Goal: Check status: Check status

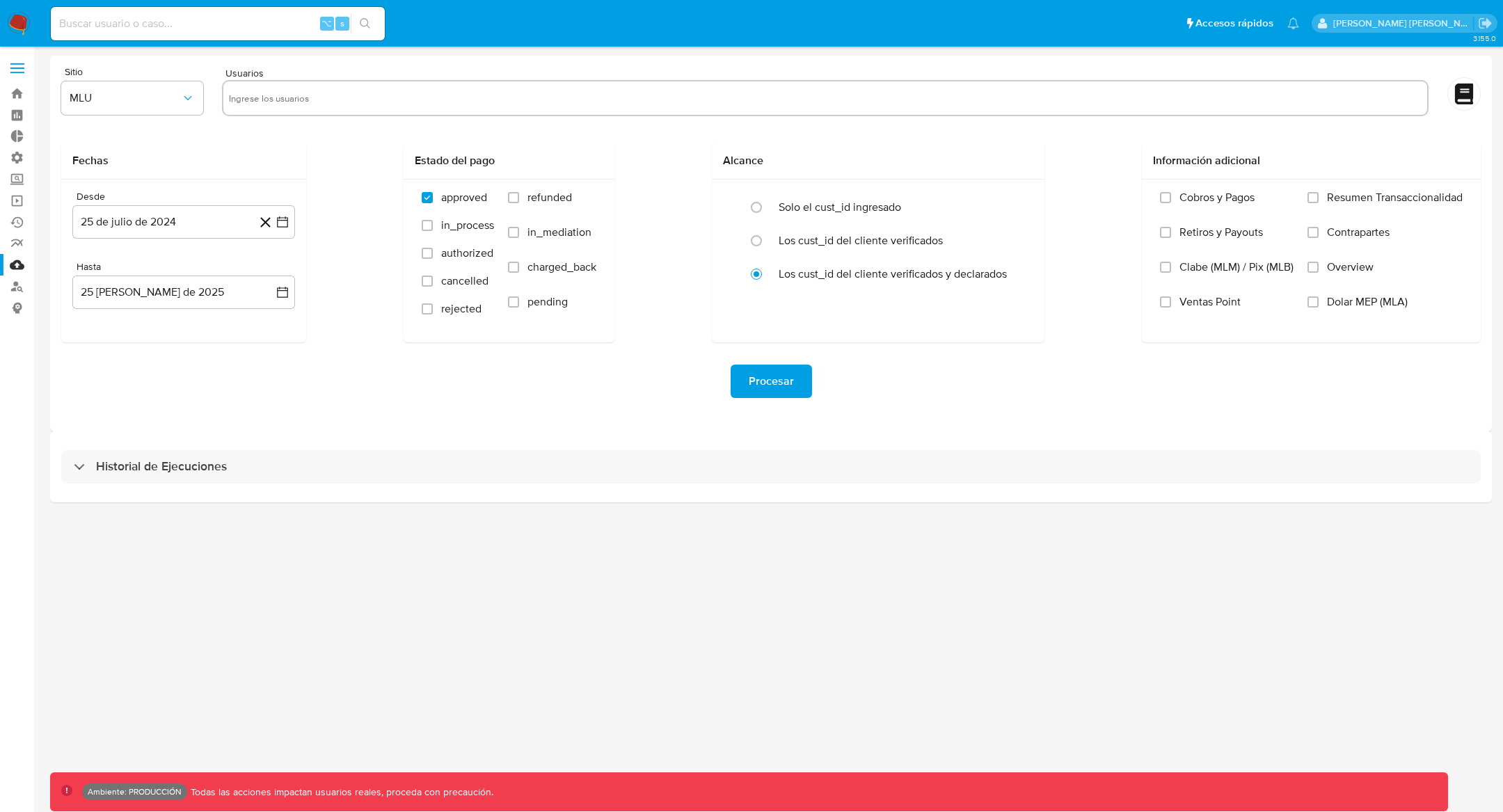
click at [63, 487] on div "Historial de Ejecuciones" at bounding box center [770, 467] width 1442 height 71
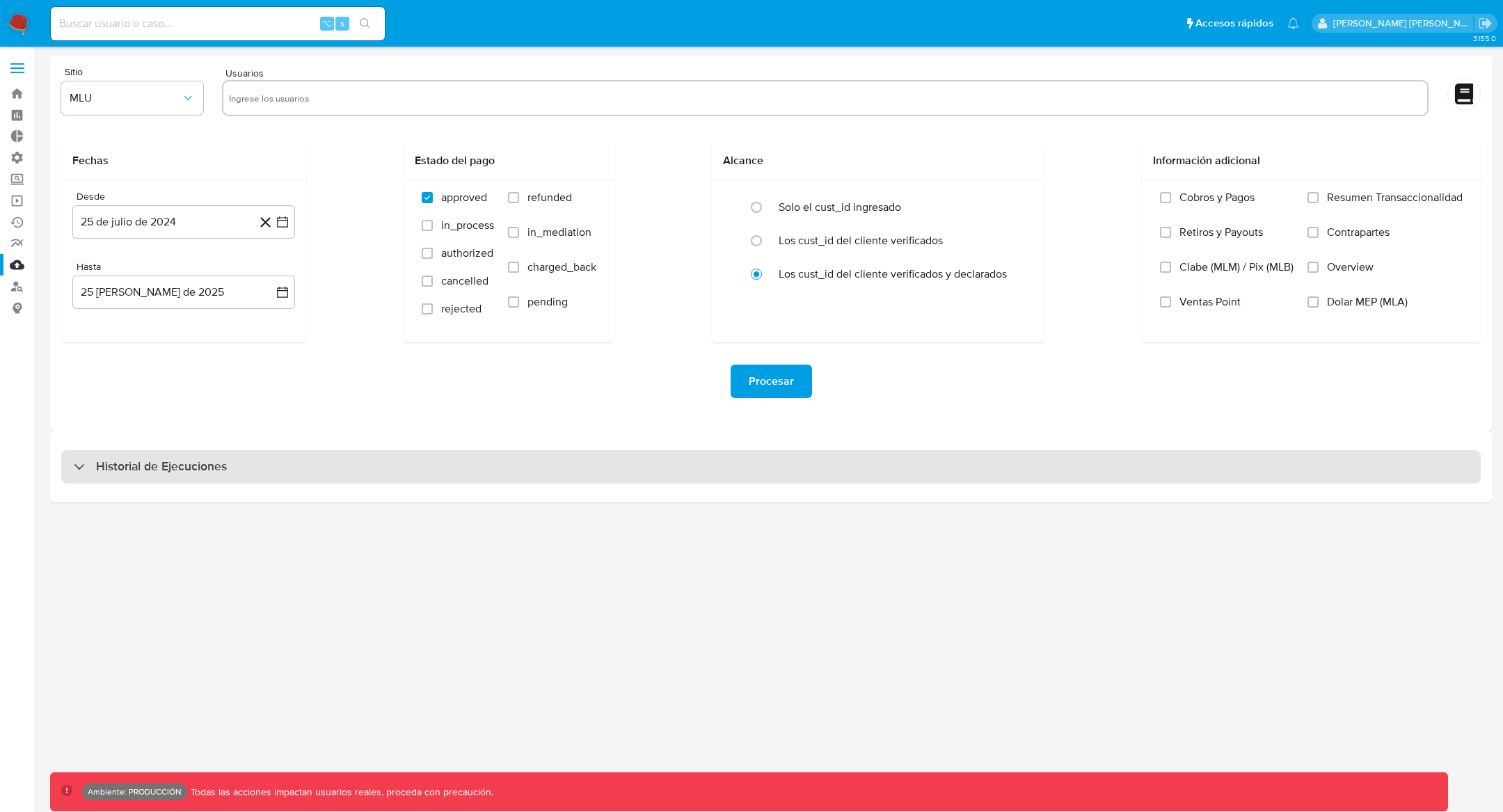
click at [91, 472] on div "Historial de Ejecuciones" at bounding box center [150, 467] width 153 height 17
select select "10"
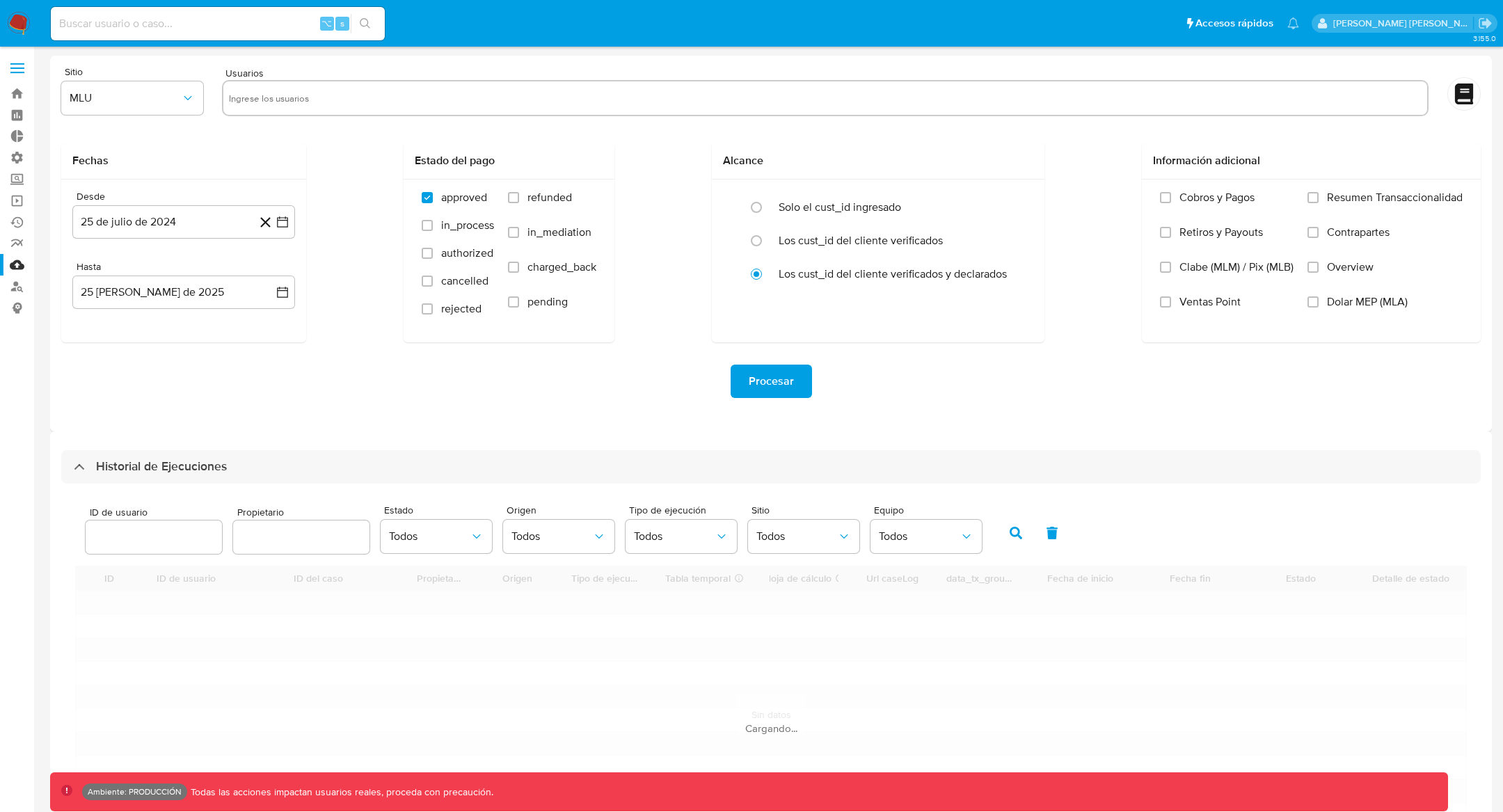
click at [143, 537] on input "number" at bounding box center [154, 537] width 137 height 18
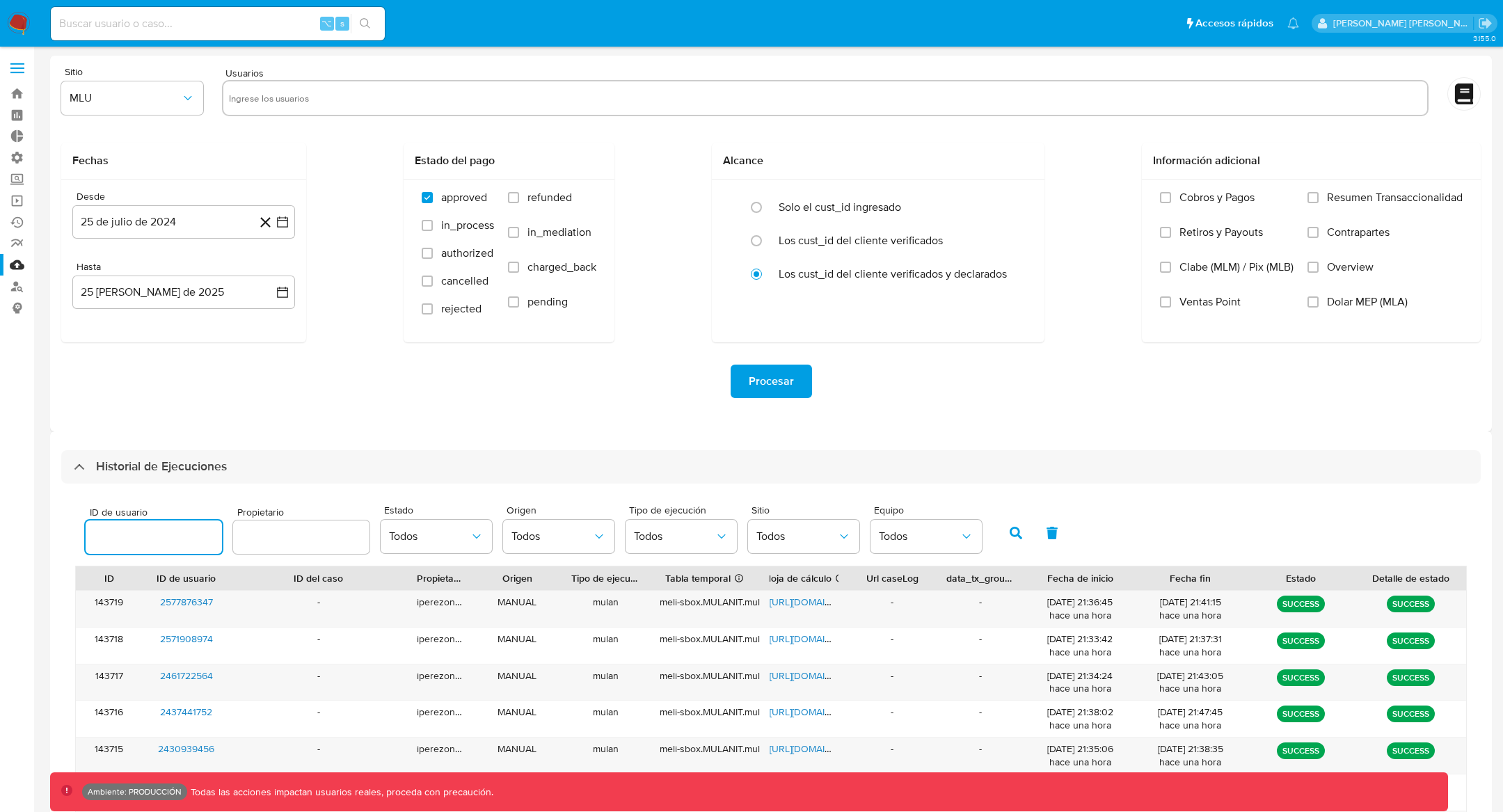
paste input "610026572"
type input "610026572"
click at [998, 538] on button "button" at bounding box center [1015, 533] width 36 height 34
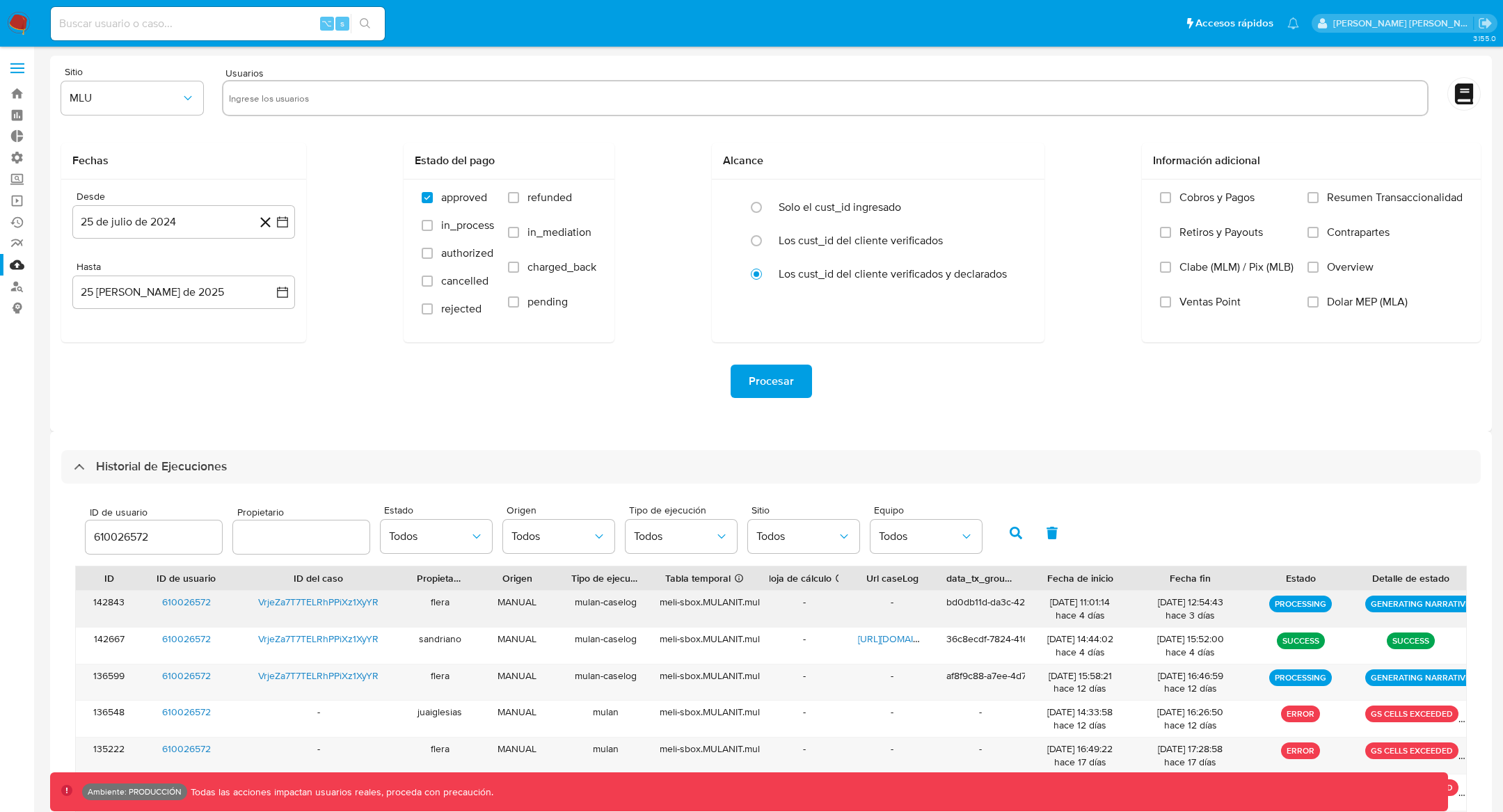
click at [385, 610] on div "VrjeZa7T7TELRhPPiXz1XyYR" at bounding box center [319, 608] width 177 height 36
drag, startPoint x: 398, startPoint y: 607, endPoint x: 200, endPoint y: 604, distance: 198.0
click at [200, 604] on div "142843 610026572 VrjeZa7T7TELRhPPiXz1XyYR flera MANUAL mulan-caselog meli-sbox.…" at bounding box center [770, 608] width 1391 height 36
click at [351, 602] on span "VrjeZa7T7TELRhPPiXz1XyYR" at bounding box center [318, 602] width 120 height 14
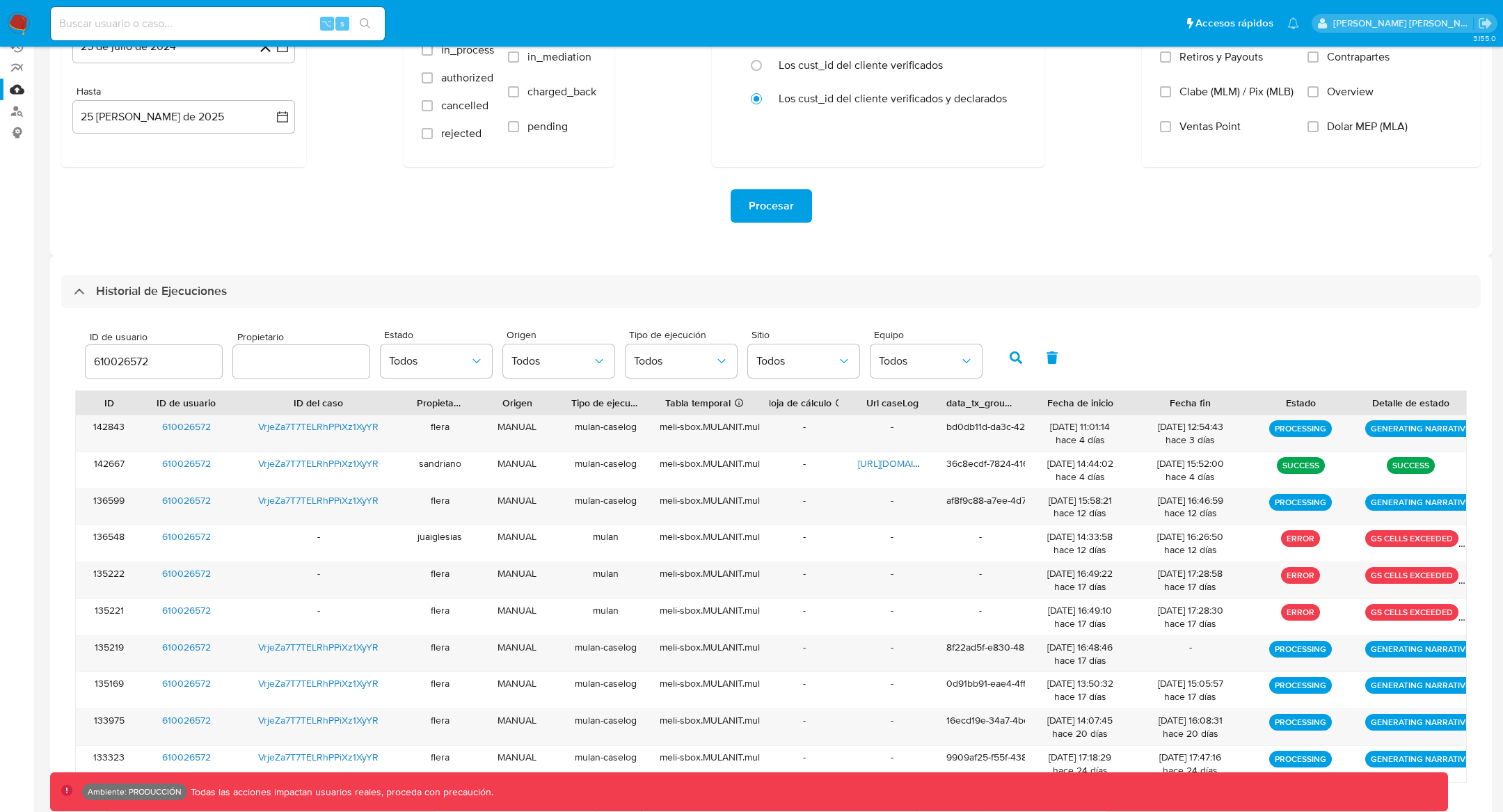
scroll to position [222, 0]
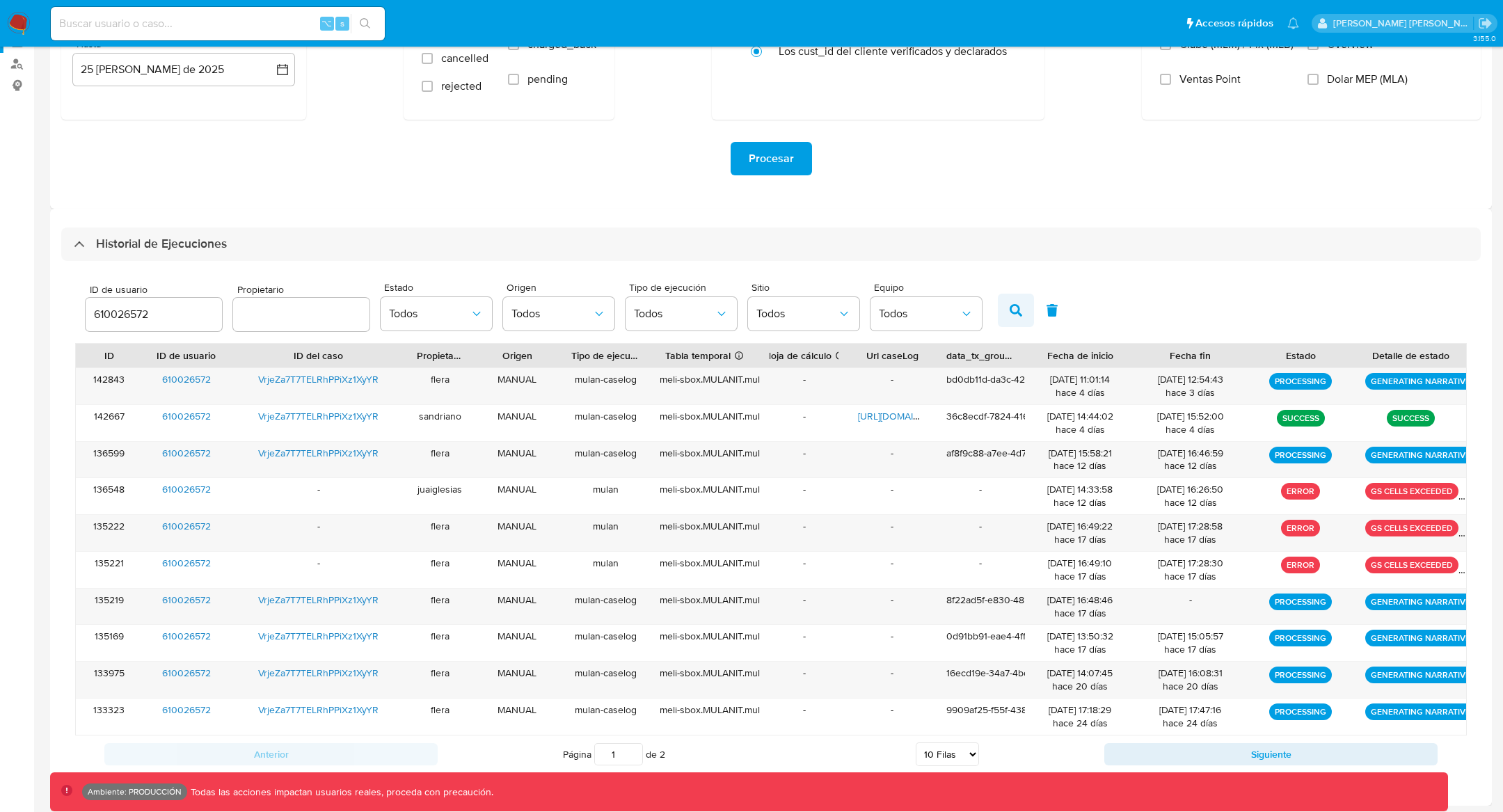
click at [1011, 310] on icon "button" at bounding box center [1016, 311] width 13 height 13
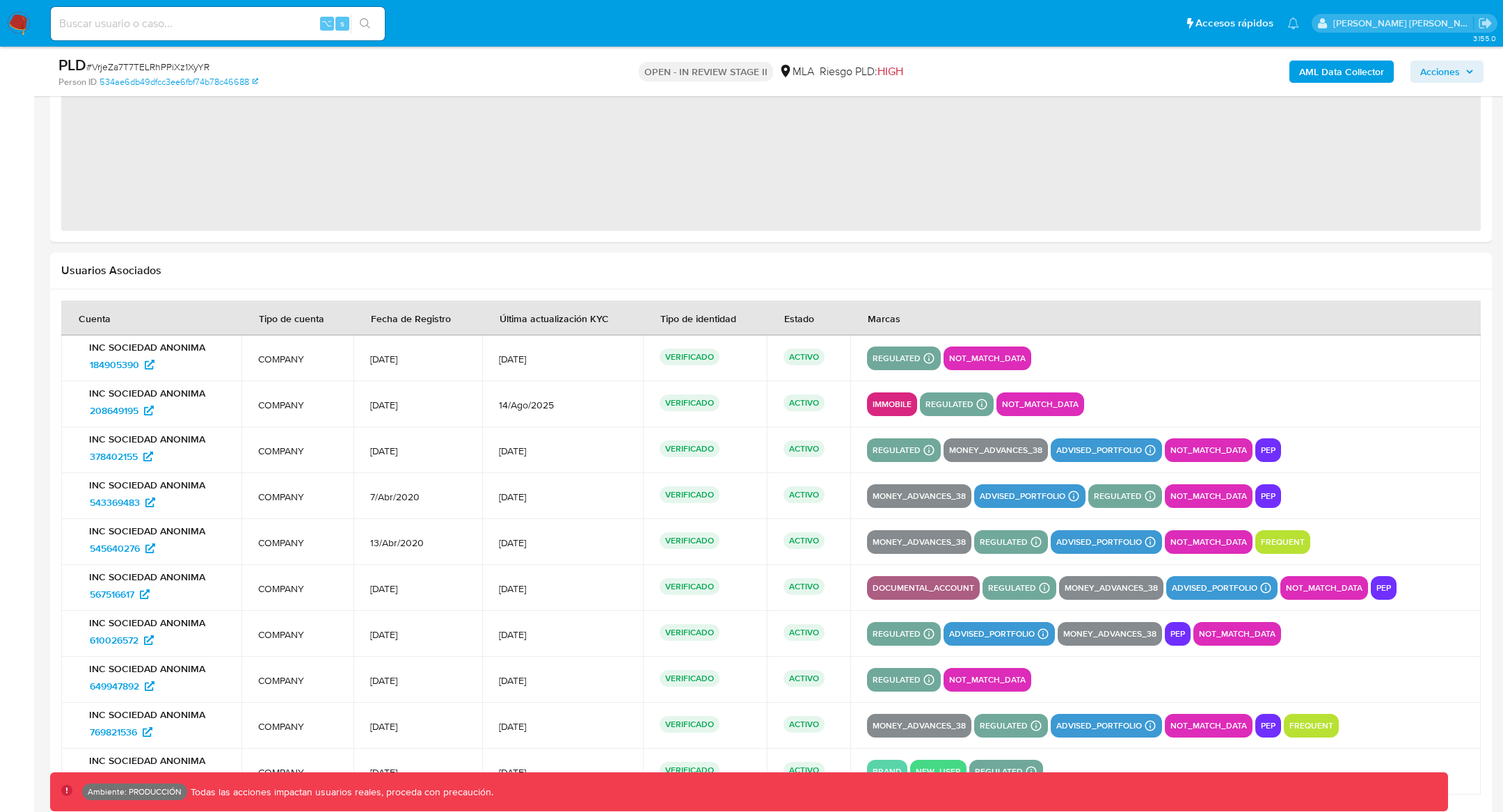
scroll to position [1465, 0]
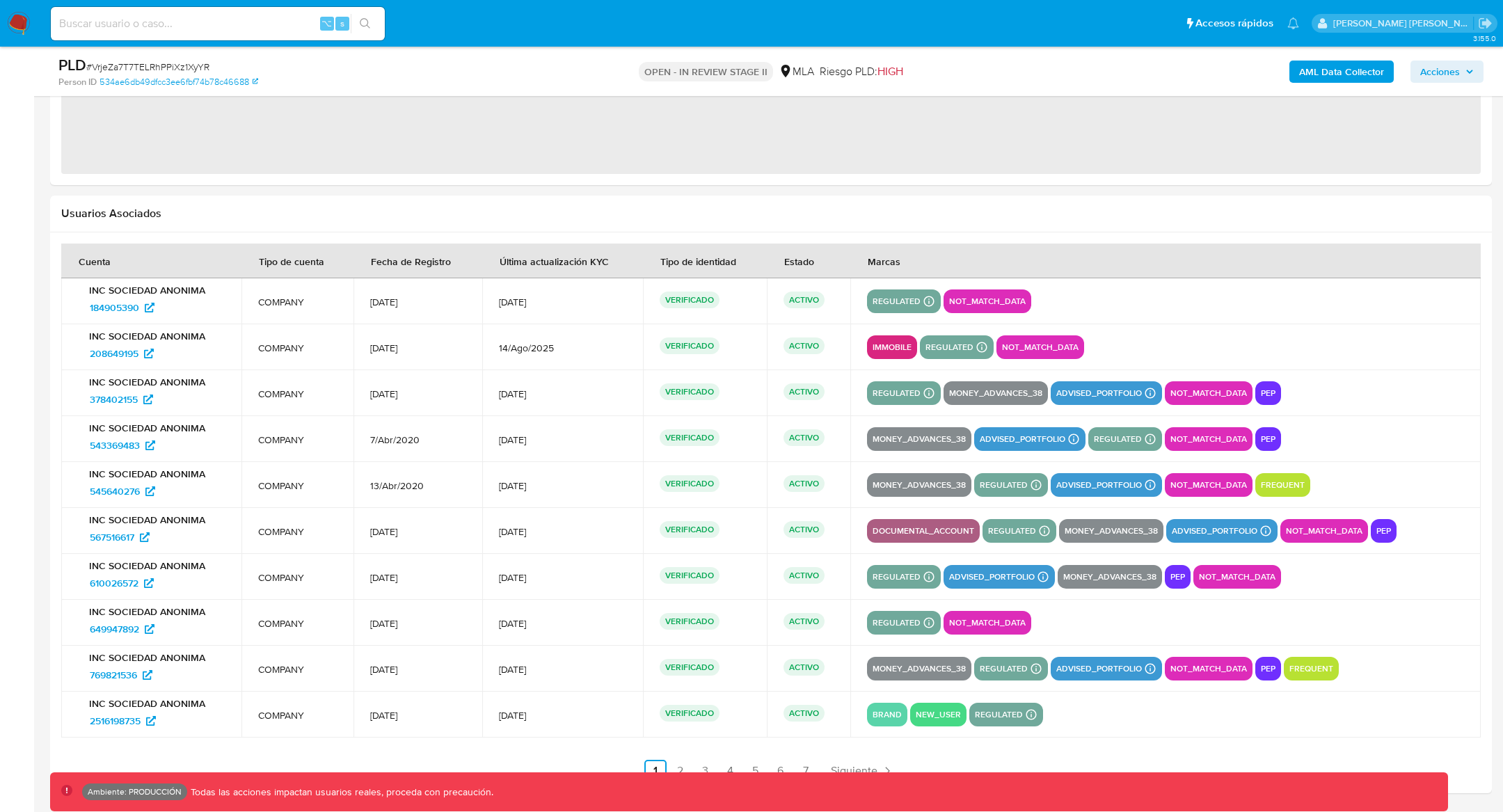
select select "10"
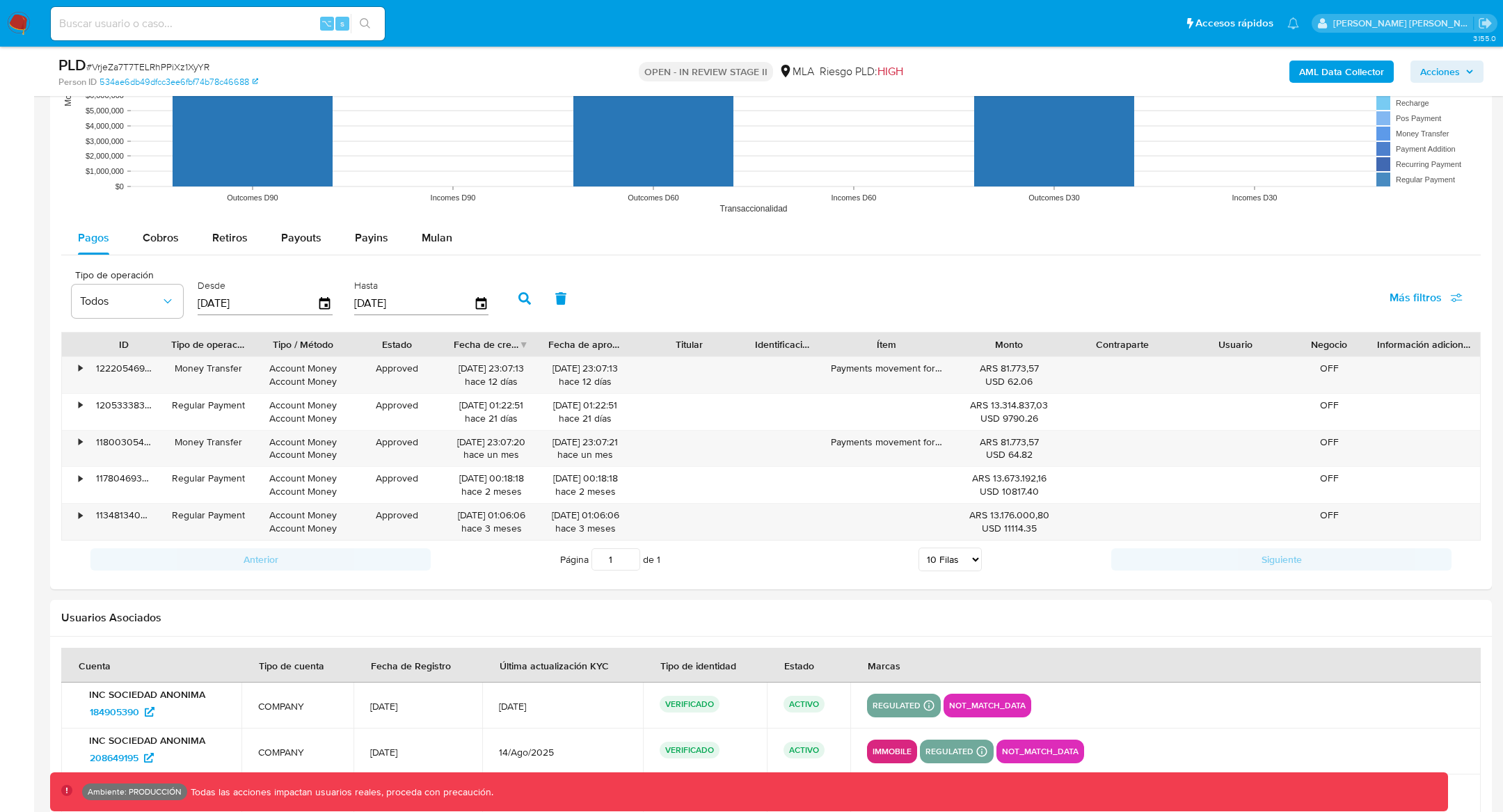
scroll to position [1299, 0]
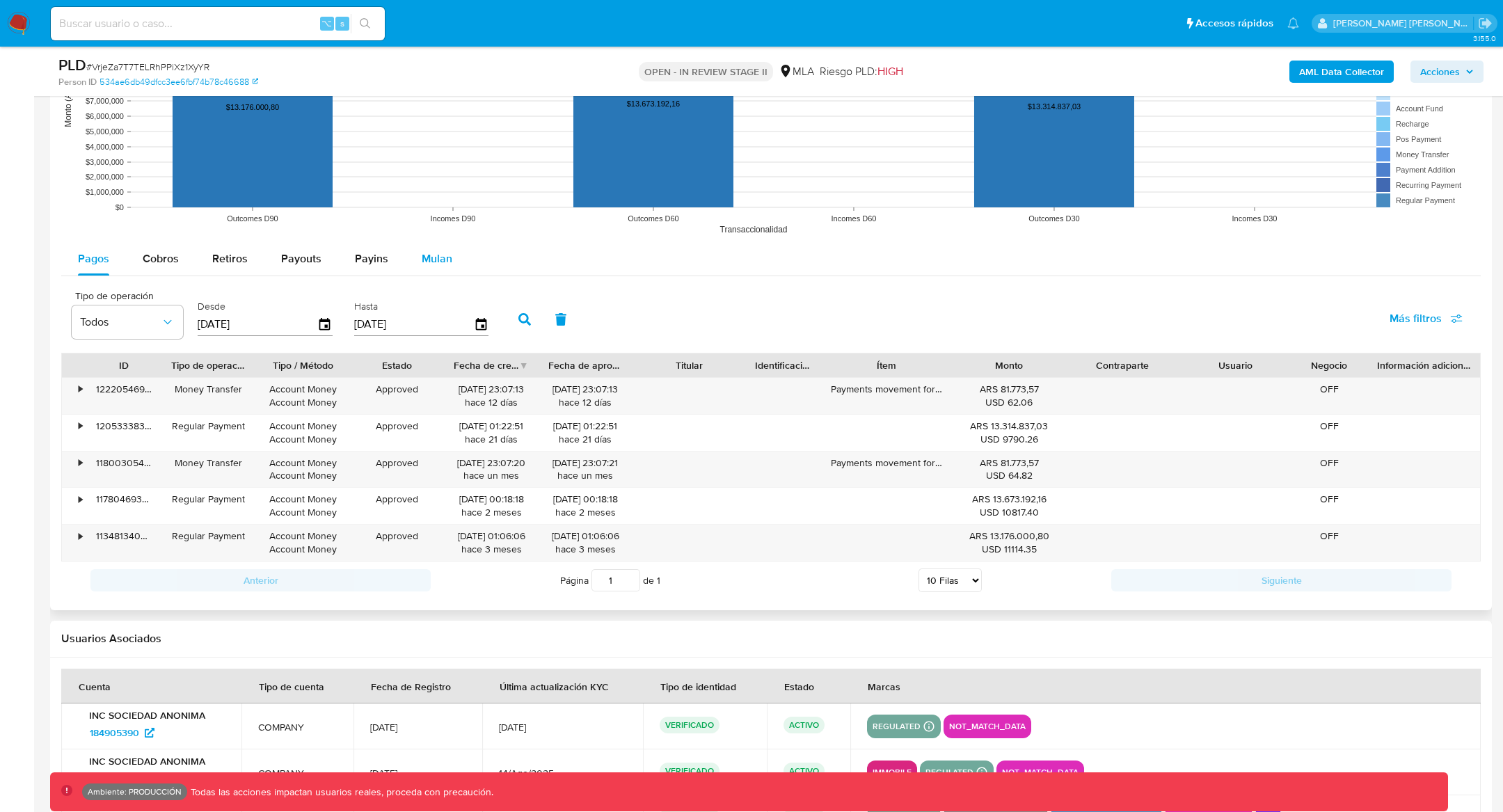
click at [425, 257] on span "Mulan" at bounding box center [437, 259] width 31 height 16
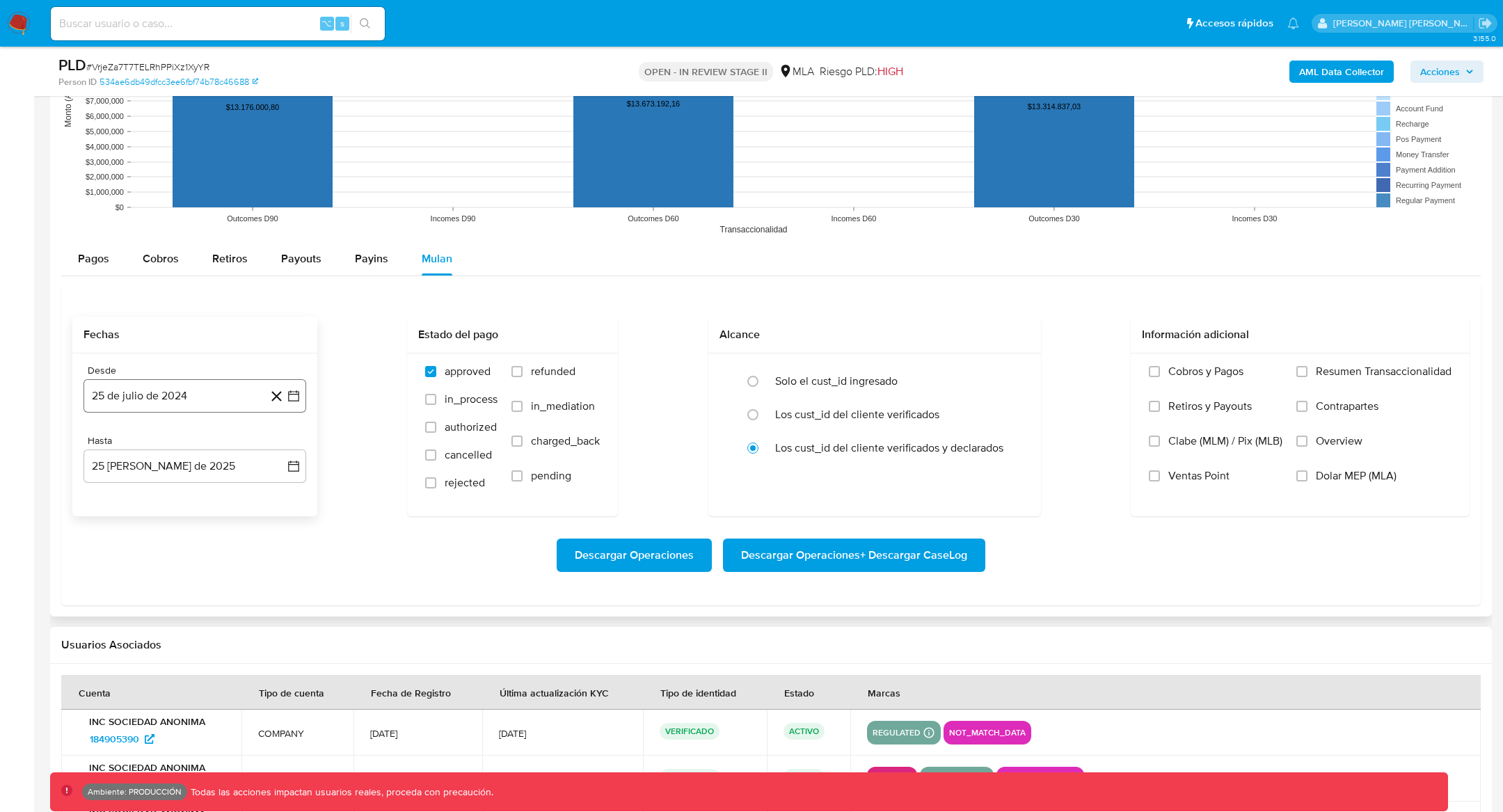
click at [204, 379] on button "25 de julio de 2024" at bounding box center [194, 396] width 223 height 34
click at [287, 432] on div "julio 2024 julio 2024 lun lunes mar martes mié miércoles jue jueves vie viernes…" at bounding box center [194, 527] width 223 height 220
click at [284, 439] on icon "Mes siguiente" at bounding box center [281, 446] width 17 height 17
click at [282, 443] on icon "Mes siguiente" at bounding box center [281, 446] width 17 height 17
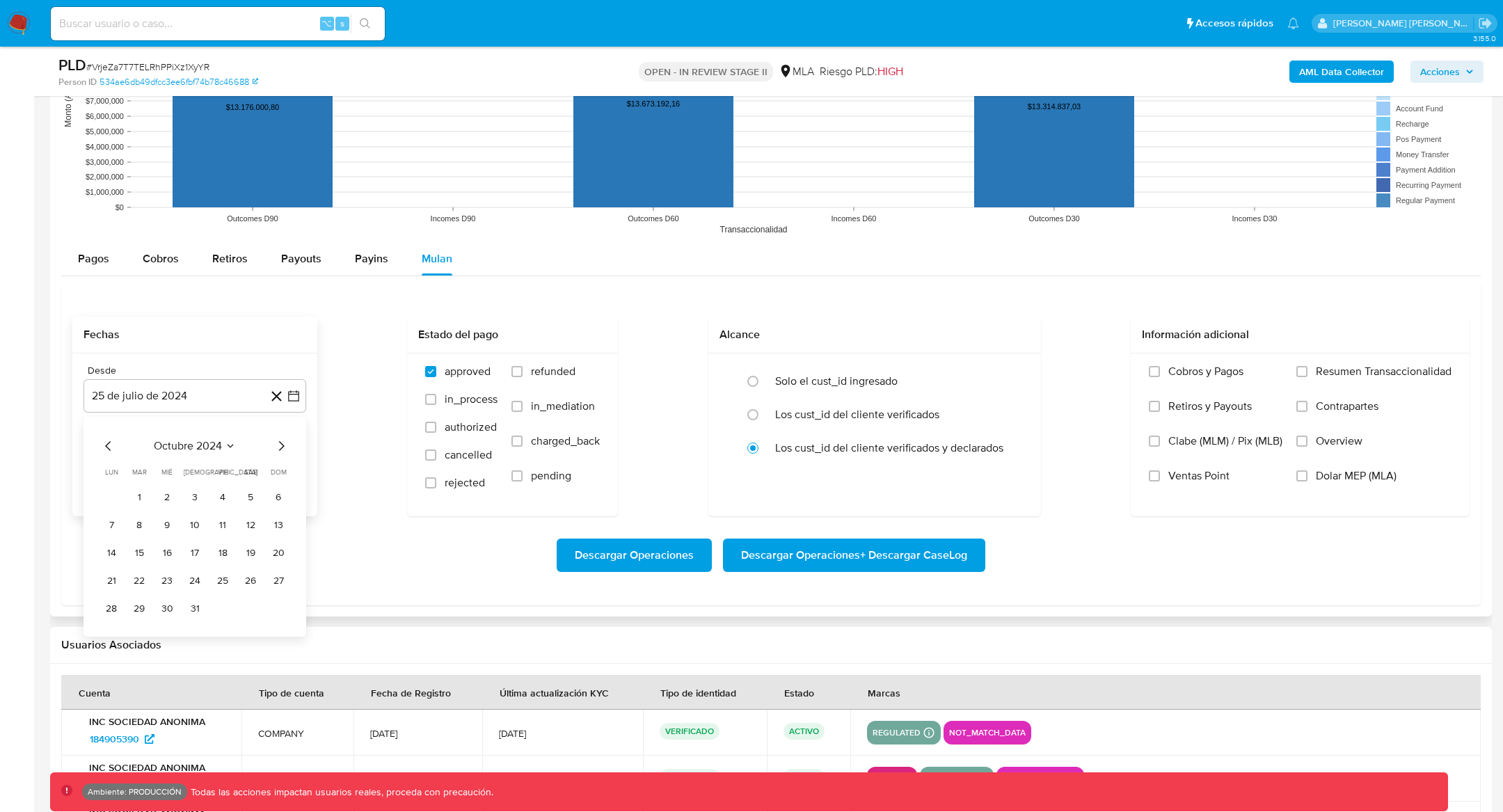
click at [282, 443] on icon "Mes siguiente" at bounding box center [281, 446] width 17 height 17
click at [244, 487] on button "1" at bounding box center [251, 498] width 22 height 22
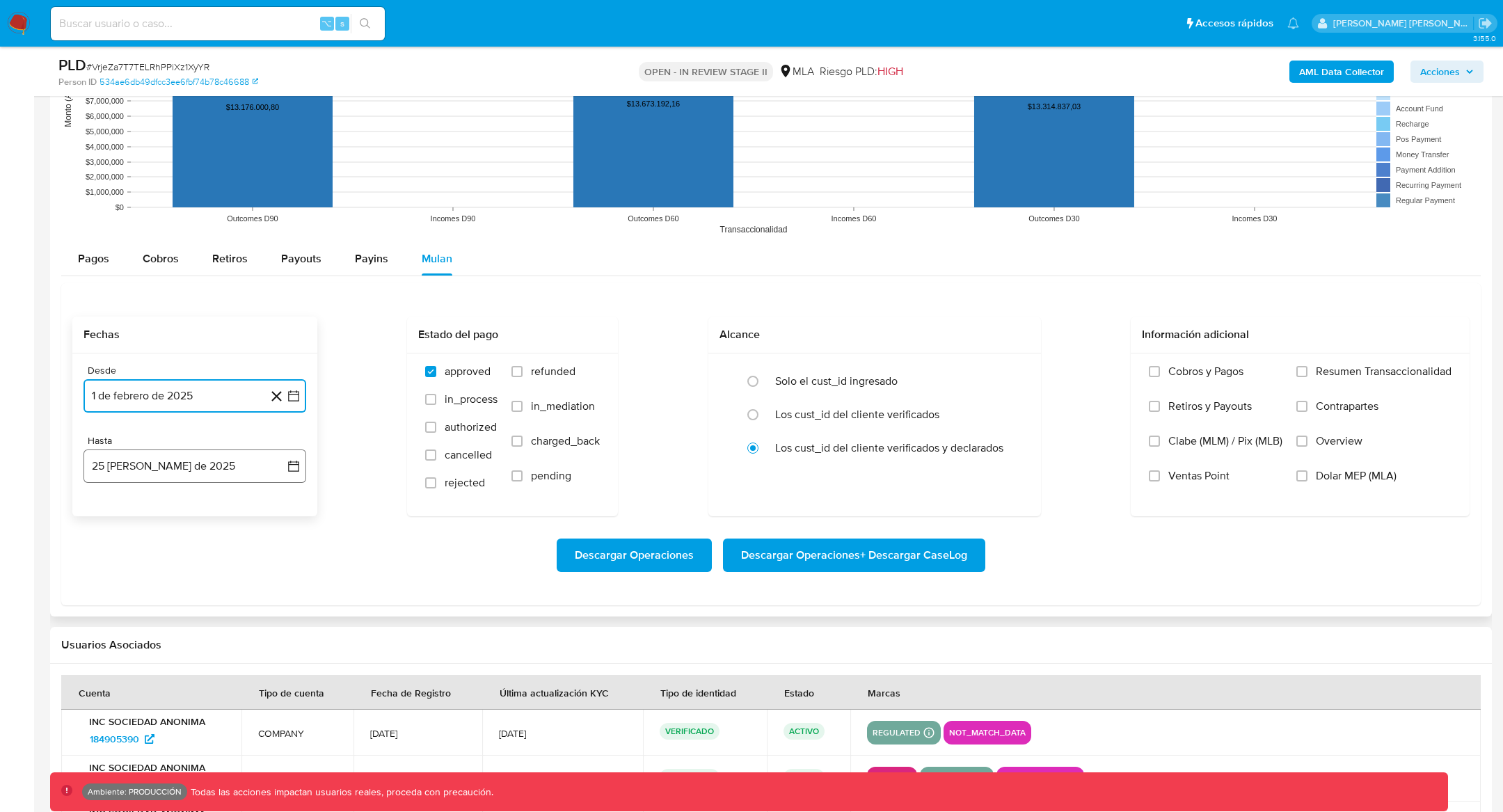
click at [299, 461] on icon "button" at bounding box center [293, 466] width 14 height 14
click at [107, 508] on icon "Mes anterior" at bounding box center [108, 516] width 17 height 17
click at [107, 512] on icon "Mes anterior" at bounding box center [108, 516] width 6 height 10
click at [101, 703] on button "30" at bounding box center [112, 707] width 22 height 22
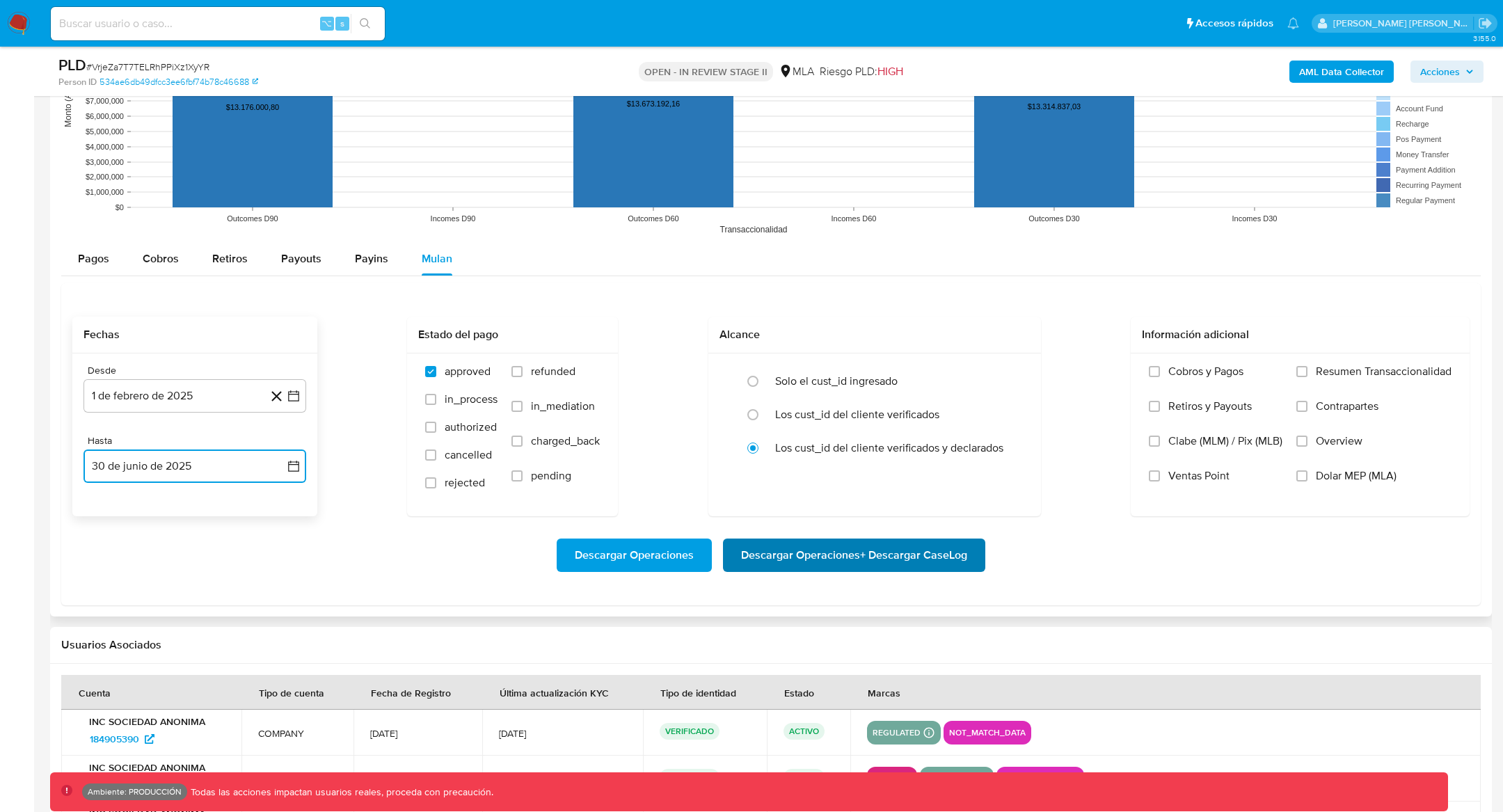
click at [891, 548] on span "Descargar Operaciones + Descargar CaseLog" at bounding box center [855, 555] width 227 height 31
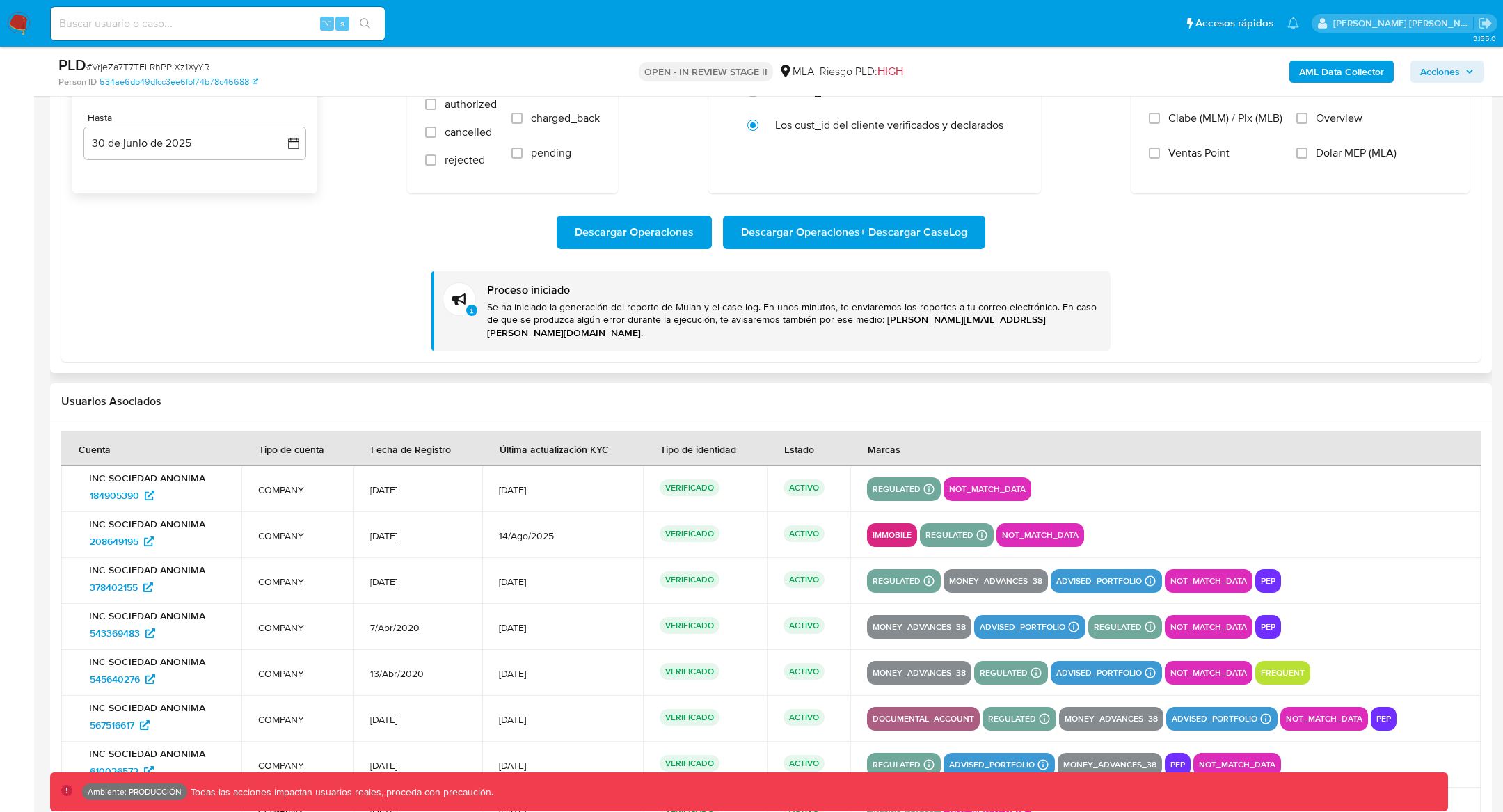
scroll to position [1797, 0]
